Goal: Task Accomplishment & Management: Use online tool/utility

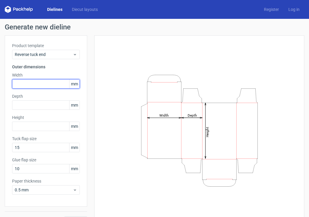
click at [25, 83] on input "text" at bounding box center [46, 83] width 68 height 9
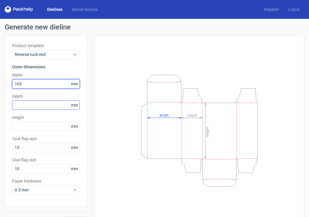
type input "103"
click at [55, 104] on input "text" at bounding box center [46, 104] width 68 height 9
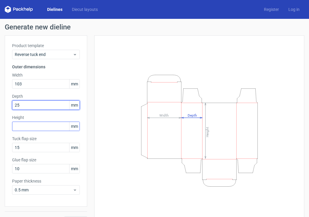
type input "25"
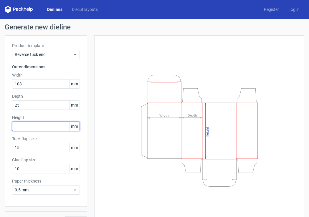
drag, startPoint x: 64, startPoint y: 124, endPoint x: 71, endPoint y: 134, distance: 12.2
click at [71, 134] on div "Product template Reverse tuck end Outer dimensions Width 103 mm Depth 25 mm Hei…" at bounding box center [46, 120] width 83 height 171
type input "45"
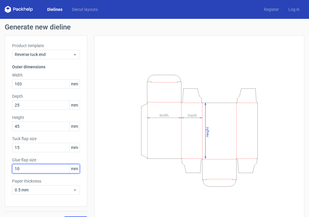
click at [47, 169] on input "10" at bounding box center [46, 168] width 68 height 9
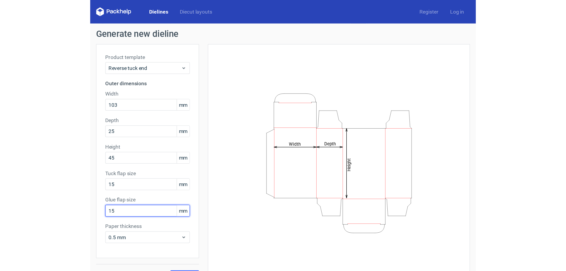
scroll to position [14, 0]
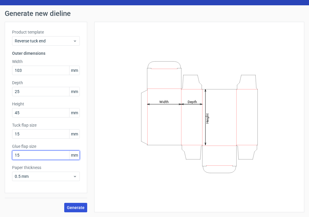
type input "15"
click at [74, 206] on span "Generate" at bounding box center [76, 208] width 18 height 4
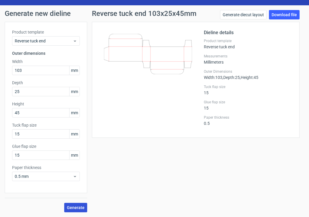
click at [72, 204] on button "Generate" at bounding box center [75, 207] width 23 height 9
click at [270, 15] on link "Download file" at bounding box center [284, 14] width 31 height 9
